Goal: Find specific page/section: Find specific page/section

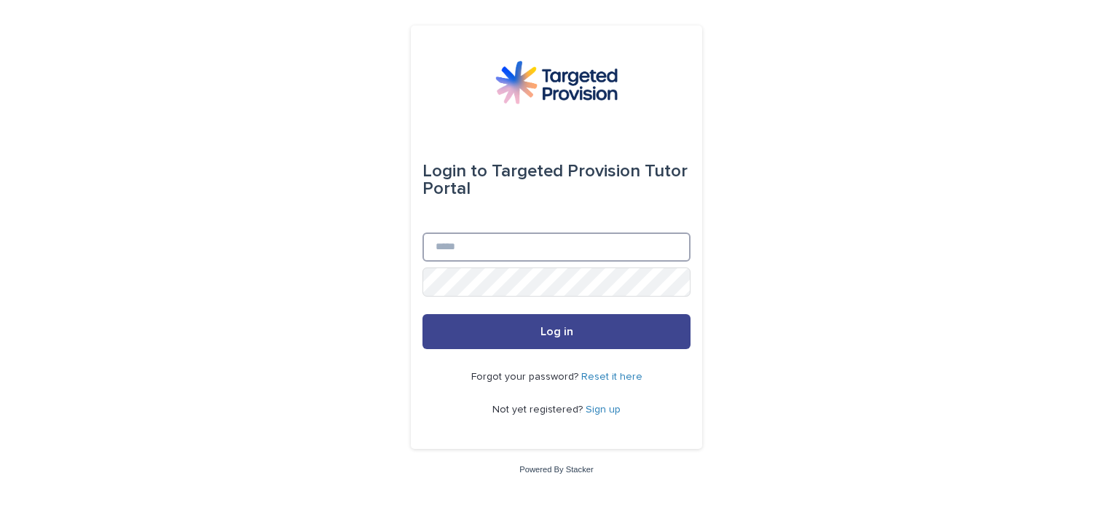
type input "**********"
click at [530, 332] on button "Log in" at bounding box center [556, 331] width 268 height 35
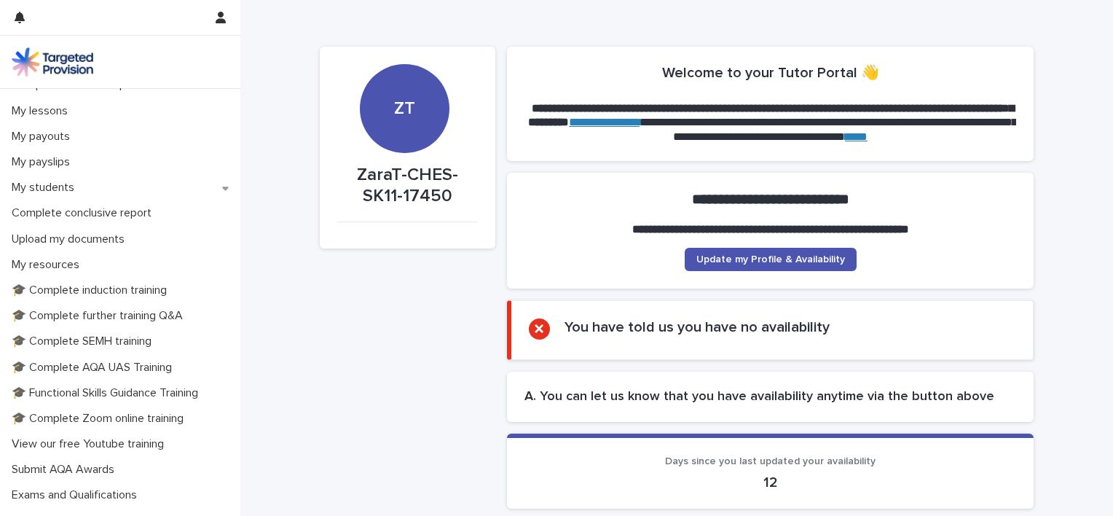
scroll to position [198, 0]
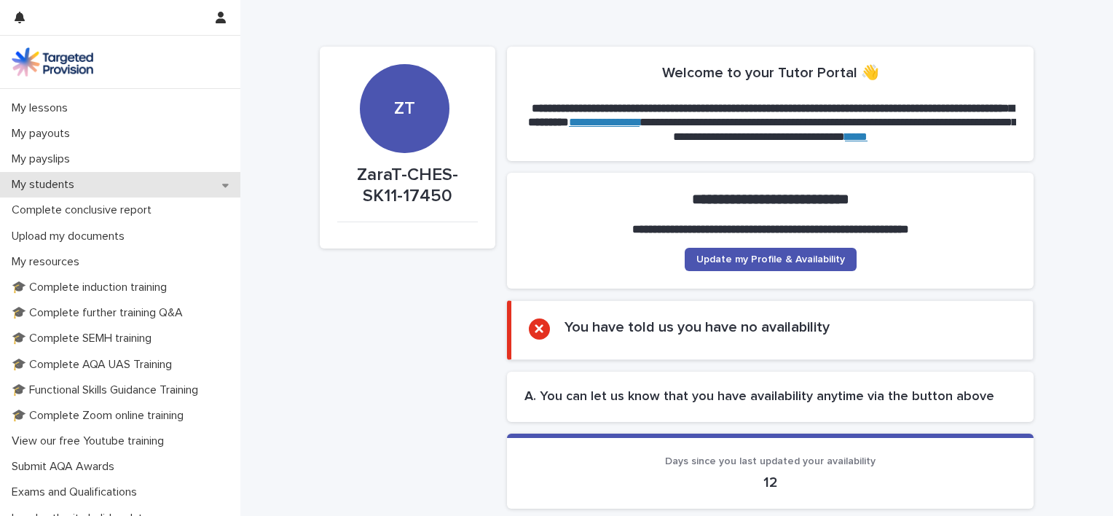
click at [55, 184] on p "My students" at bounding box center [46, 185] width 80 height 14
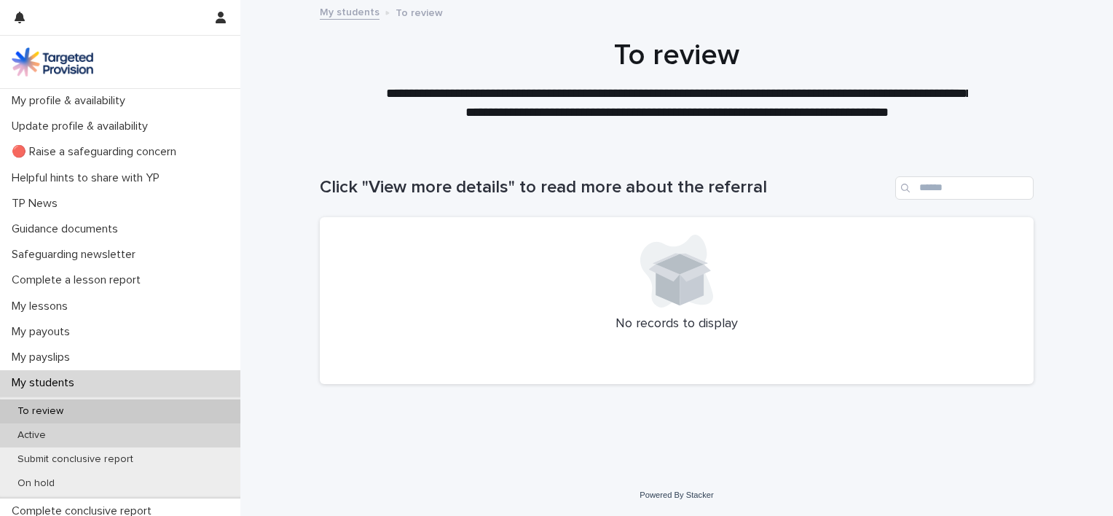
click at [59, 440] on div "Active" at bounding box center [120, 435] width 240 height 24
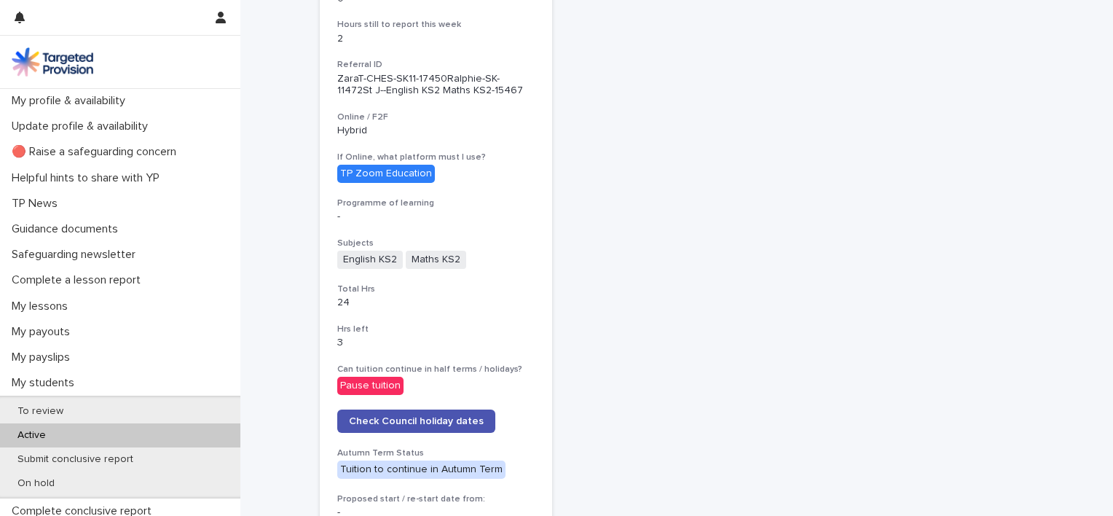
scroll to position [443, 0]
